Goal: Transaction & Acquisition: Purchase product/service

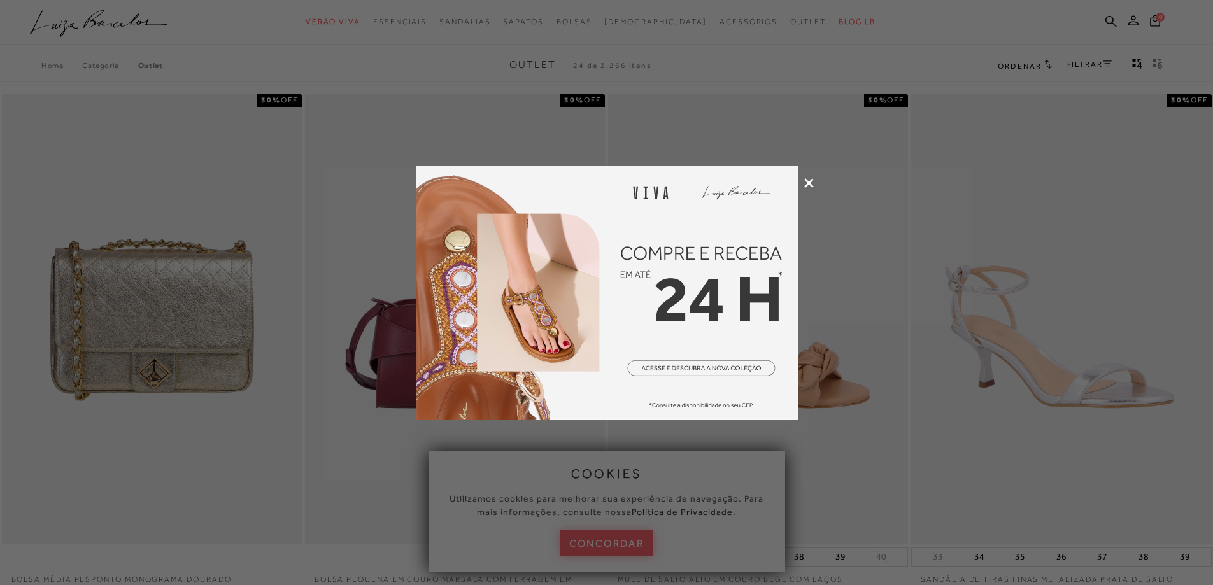
click at [812, 178] on icon at bounding box center [809, 183] width 10 height 10
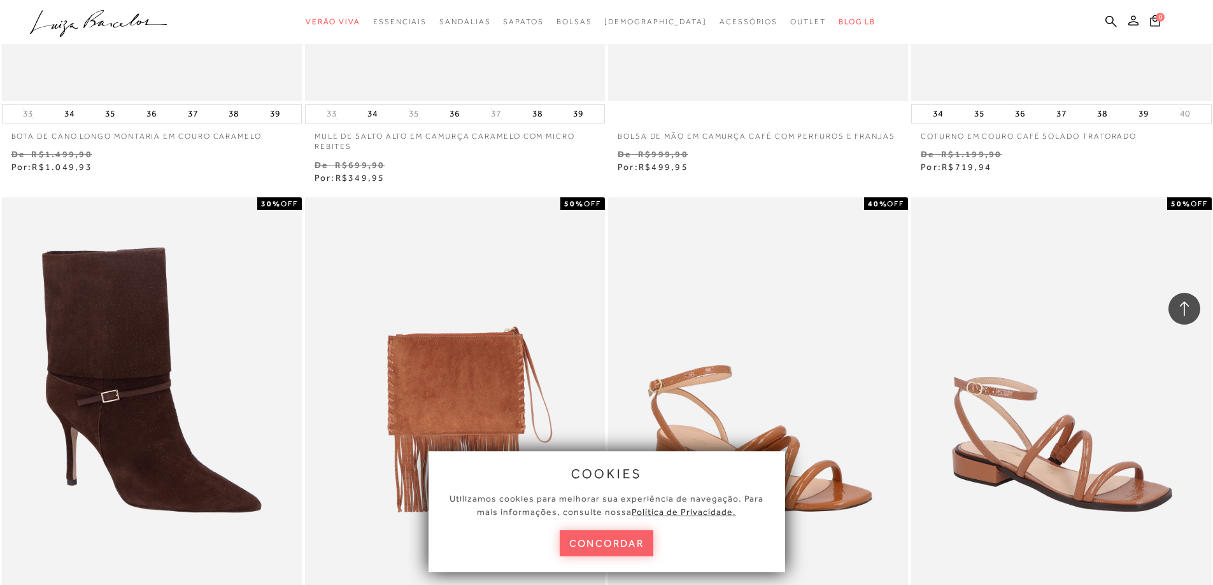
scroll to position [1019, 0]
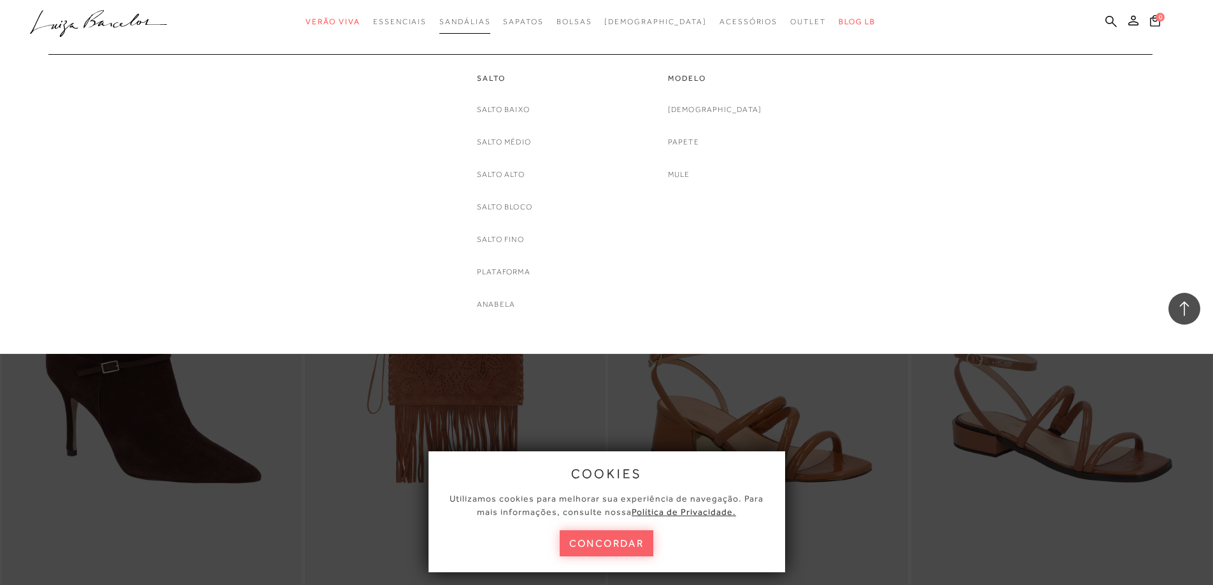
click at [479, 23] on span "Sandálias" at bounding box center [464, 21] width 51 height 9
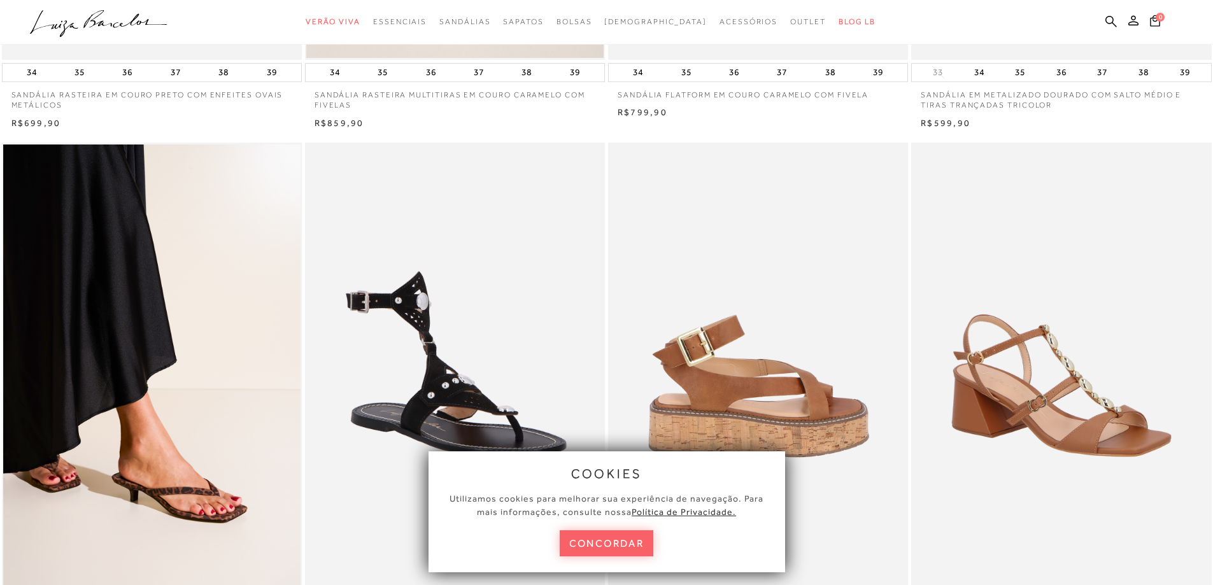
scroll to position [509, 0]
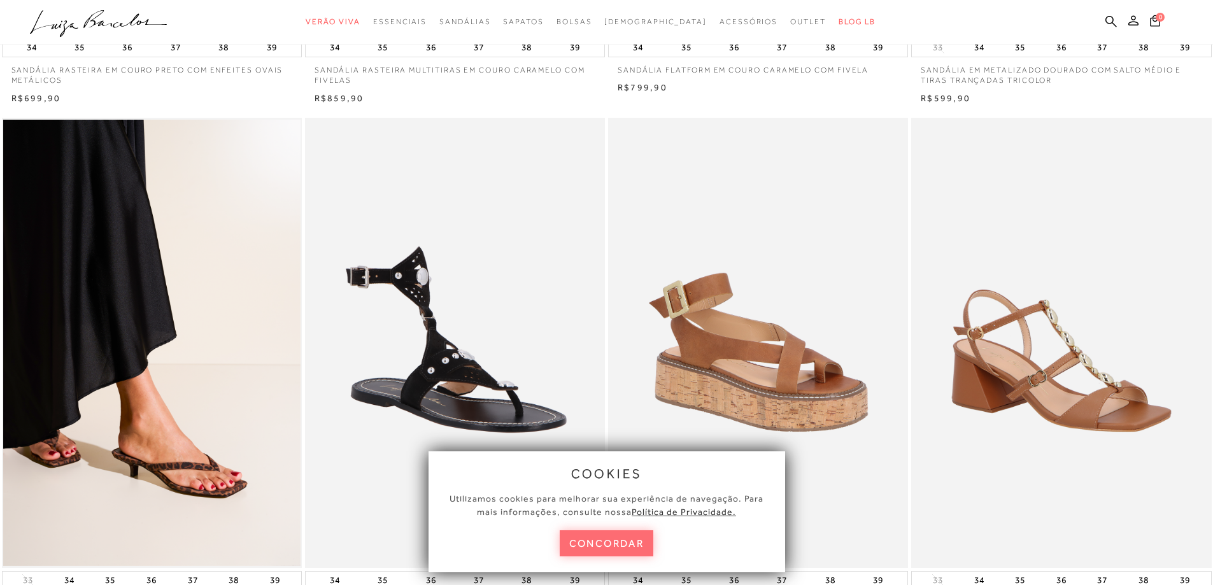
click at [623, 542] on button "concordar" at bounding box center [607, 543] width 94 height 26
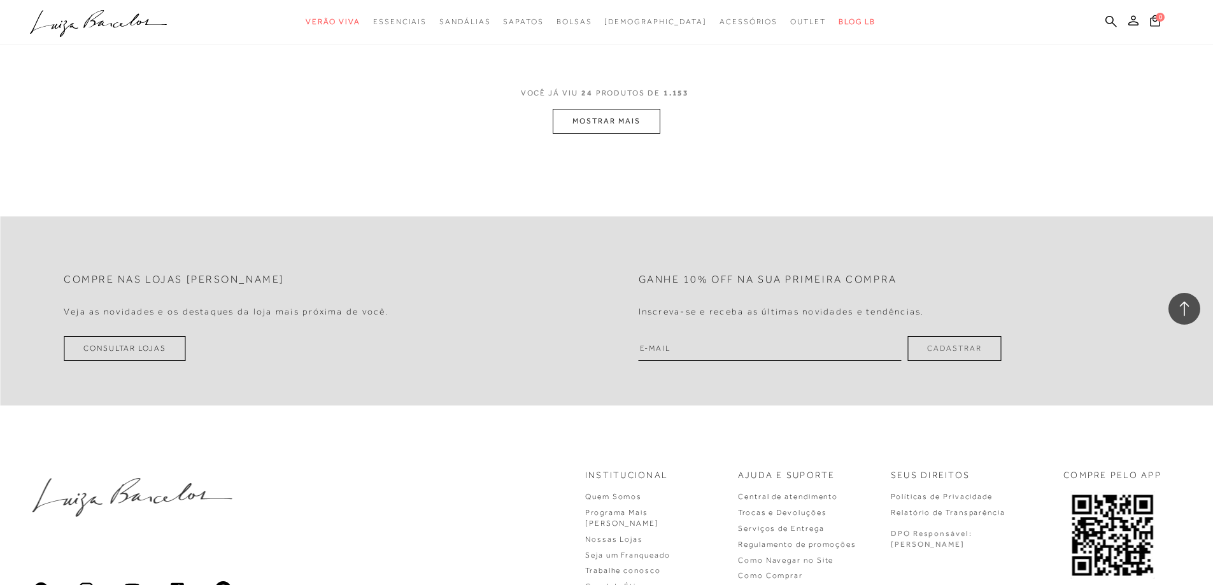
scroll to position [3247, 0]
click at [640, 117] on button "MOSTRAR MAIS" at bounding box center [606, 120] width 107 height 25
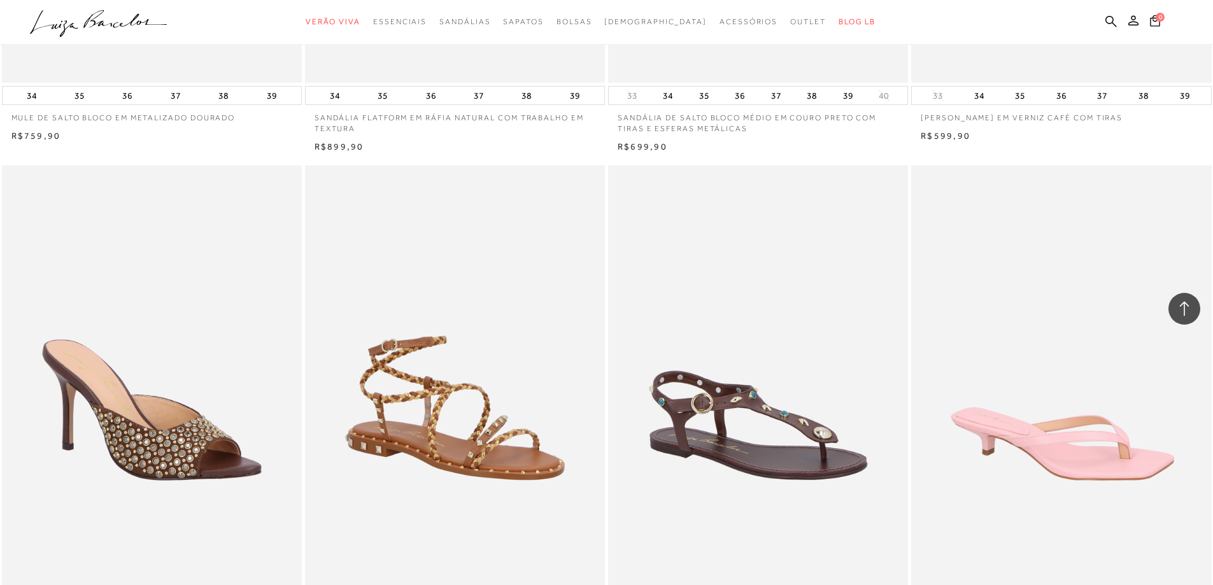
scroll to position [4584, 0]
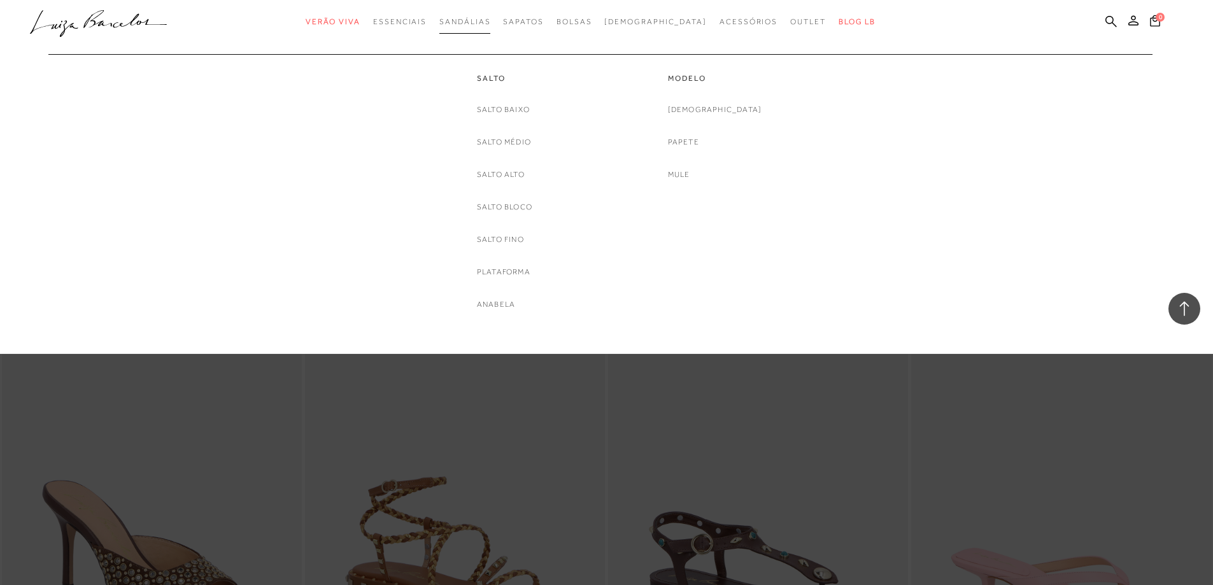
click at [486, 22] on span "Sandálias" at bounding box center [464, 21] width 51 height 9
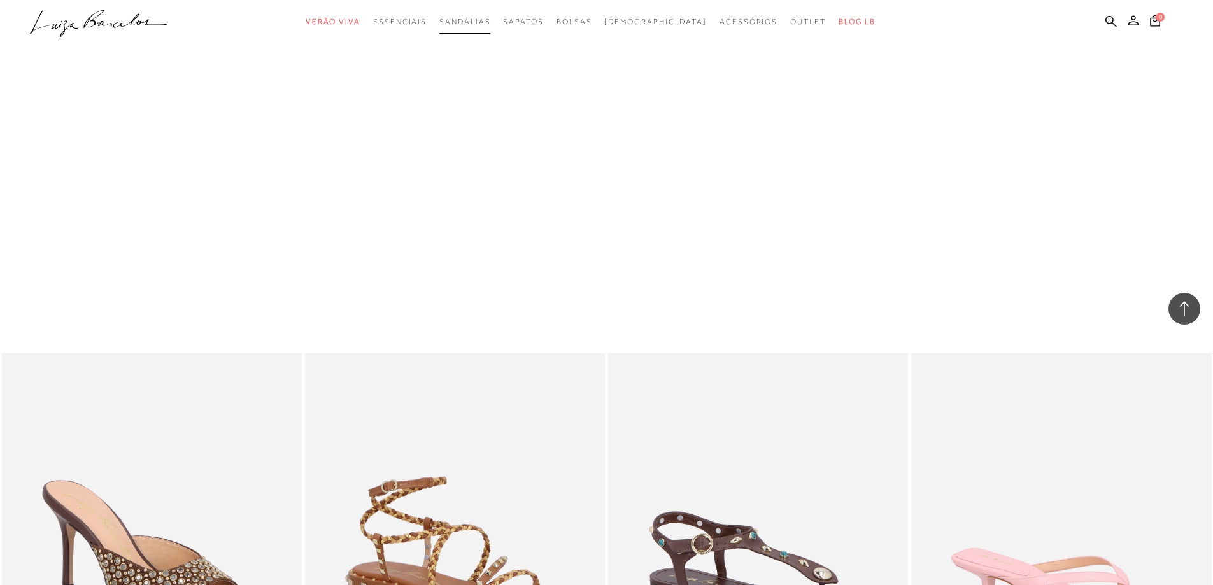
click at [486, 22] on span "Sandálias" at bounding box center [464, 21] width 51 height 9
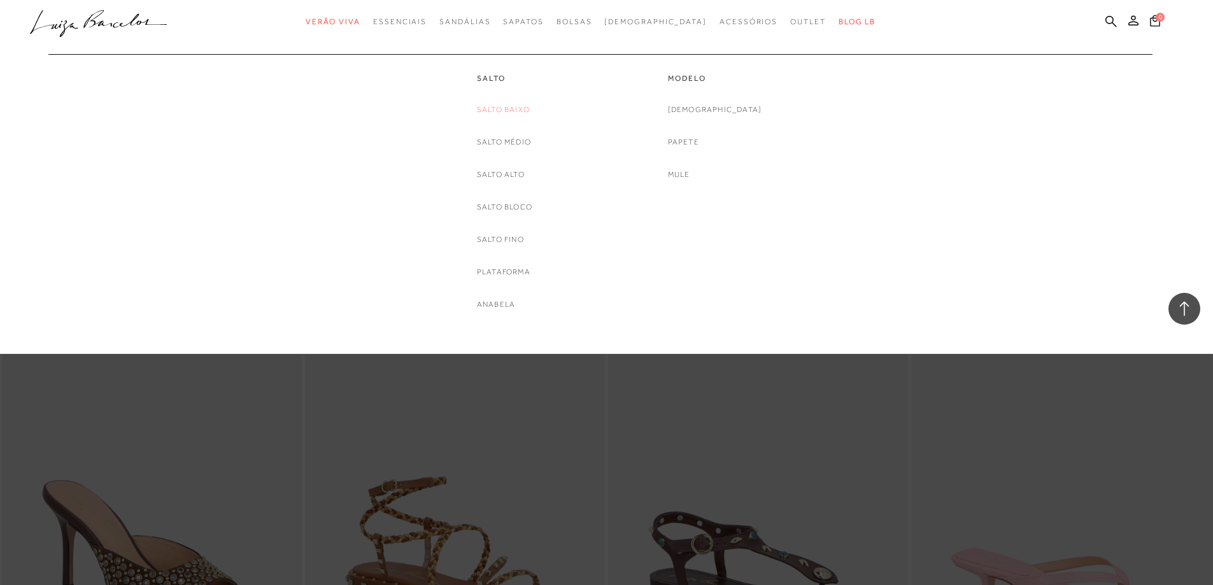
click at [511, 108] on link "Salto Baixo" at bounding box center [503, 109] width 53 height 13
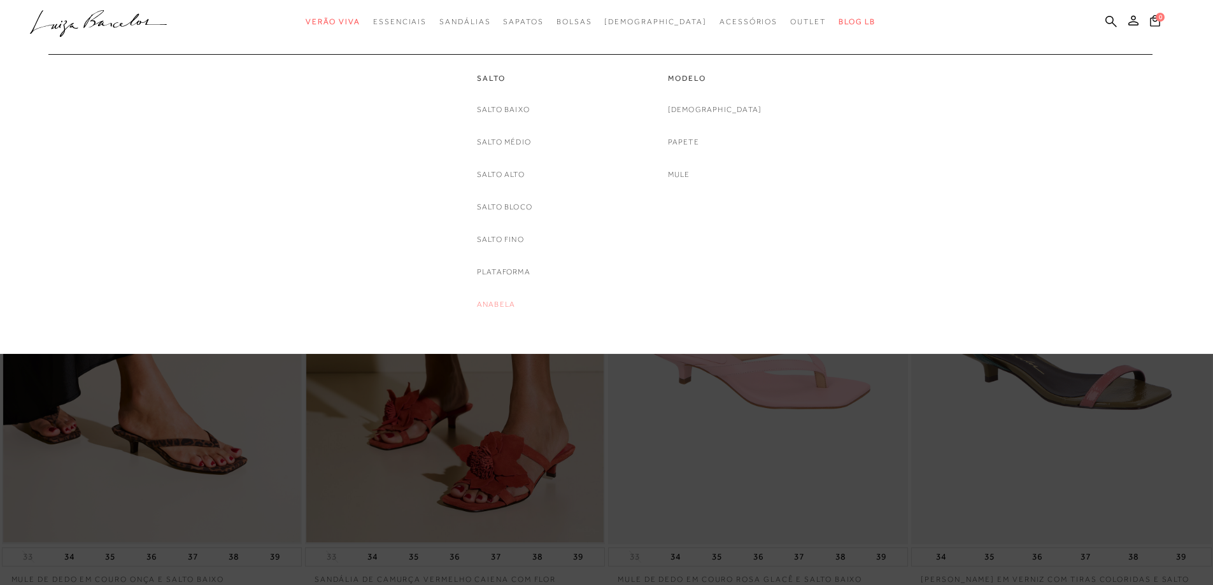
click at [488, 309] on link "Anabela" at bounding box center [496, 304] width 38 height 13
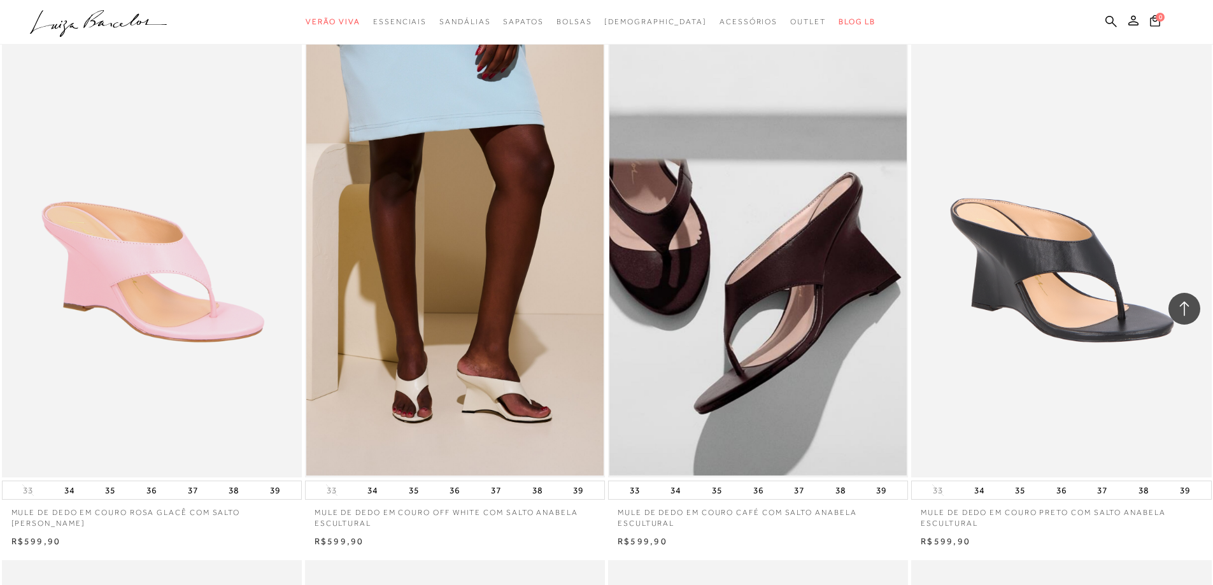
scroll to position [1655, 0]
